Goal: Find specific page/section: Find specific page/section

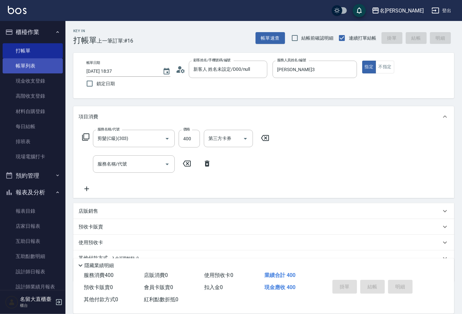
type input "[DATE] 19:12"
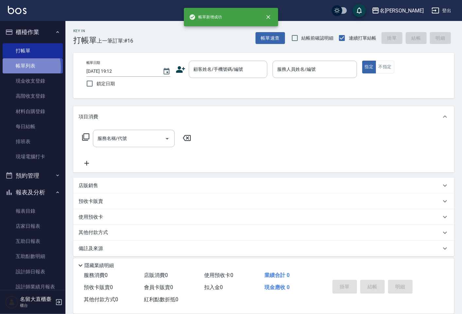
click at [15, 68] on link "帳單列表" at bounding box center [33, 65] width 60 height 15
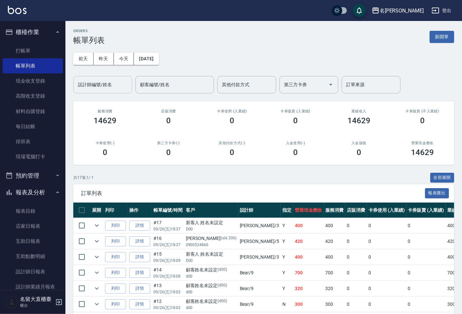
click at [103, 91] on div "設計師編號/姓名" at bounding box center [102, 84] width 59 height 17
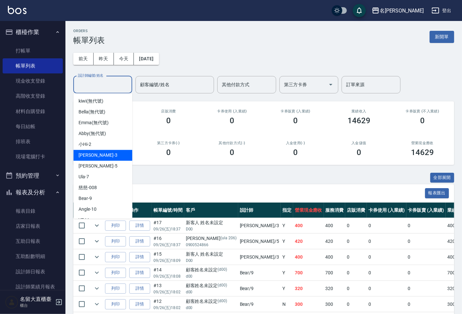
click at [90, 156] on span "[PERSON_NAME]3" at bounding box center [98, 155] width 39 height 7
type input "[PERSON_NAME]3"
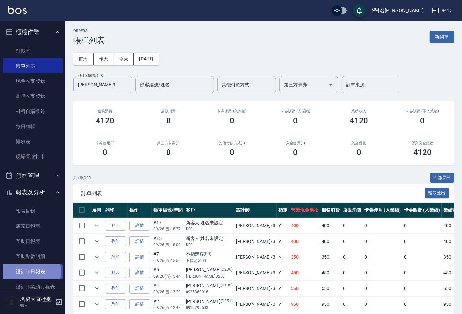
click at [29, 271] on link "設計師日報表" at bounding box center [33, 271] width 60 height 15
